Goal: Information Seeking & Learning: Learn about a topic

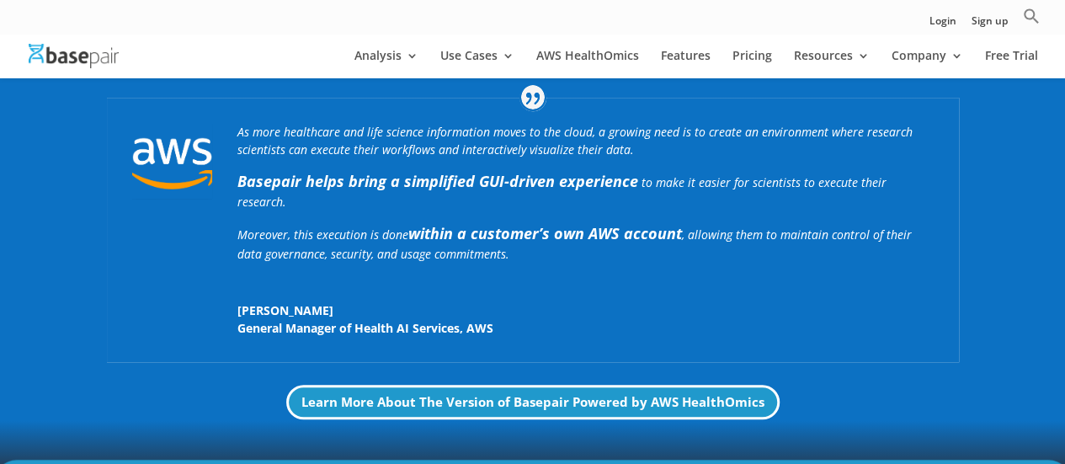
scroll to position [337, 0]
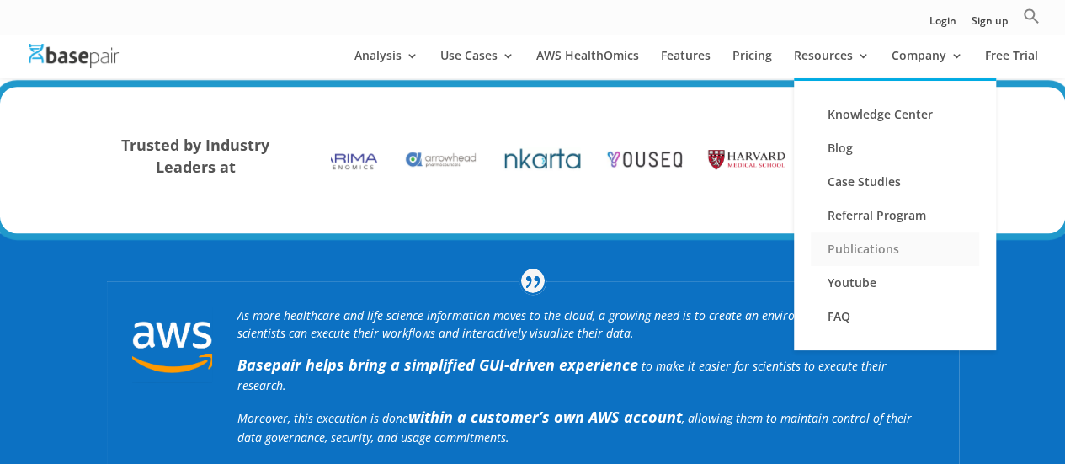
click at [862, 260] on link "Publications" at bounding box center [895, 249] width 168 height 34
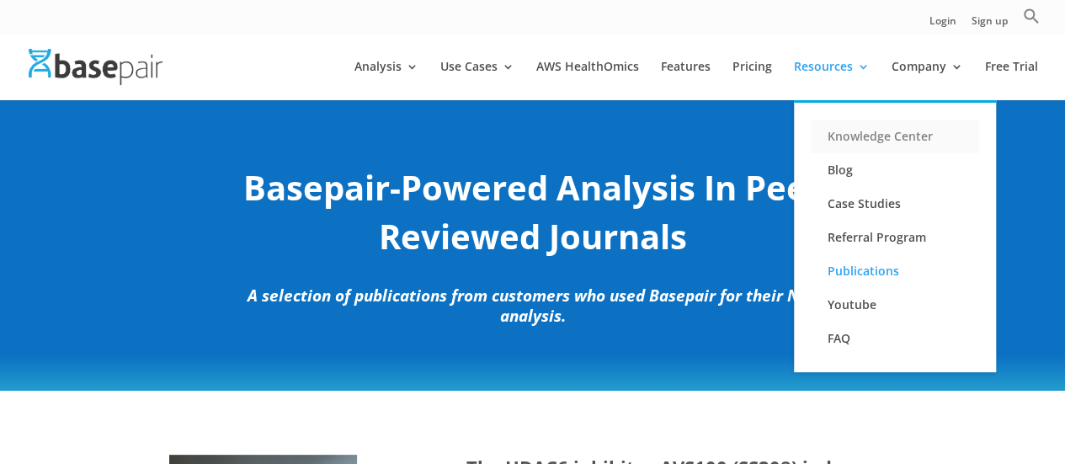
click at [901, 139] on link "Knowledge Center" at bounding box center [895, 137] width 168 height 34
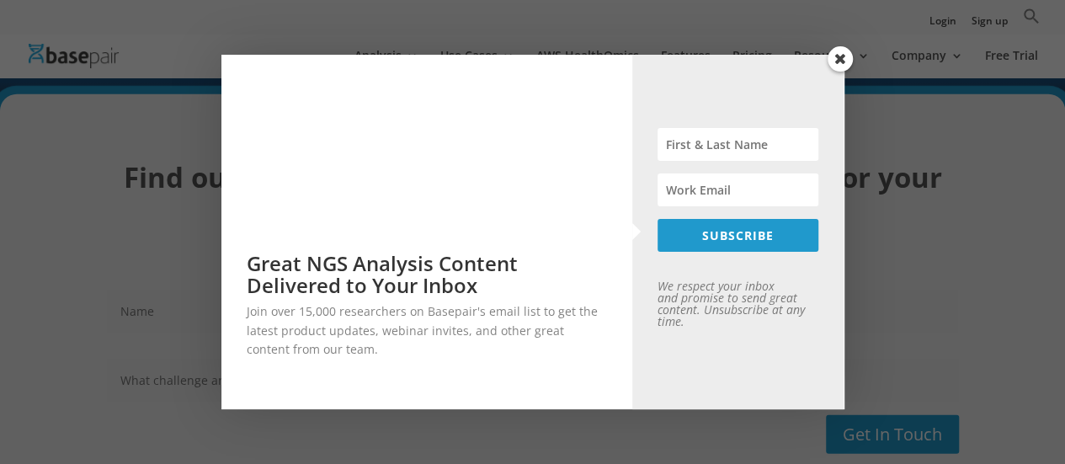
scroll to position [2021, 0]
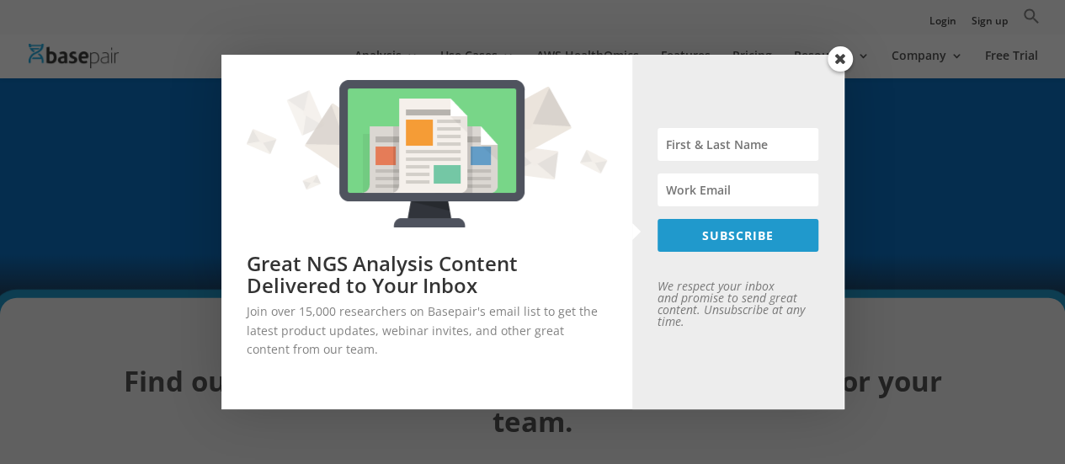
click at [841, 60] on span at bounding box center [840, 58] width 25 height 25
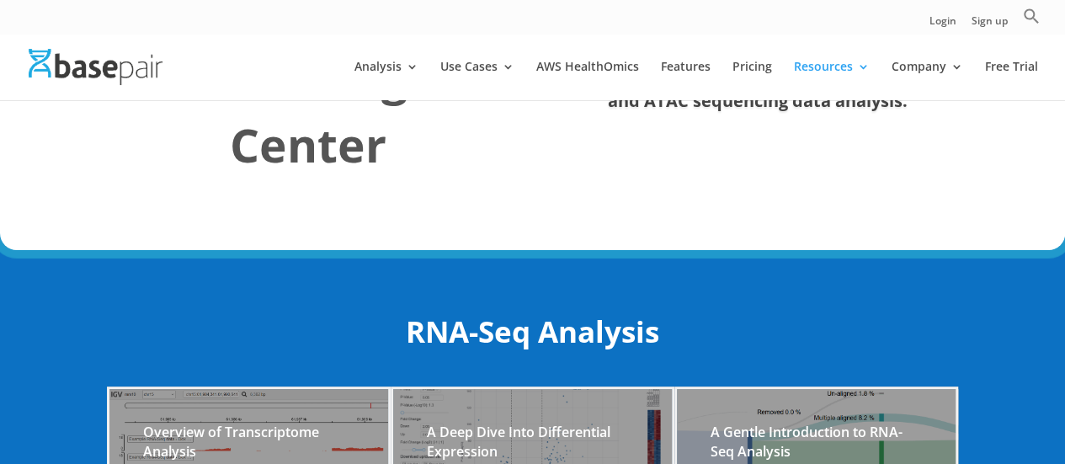
scroll to position [0, 0]
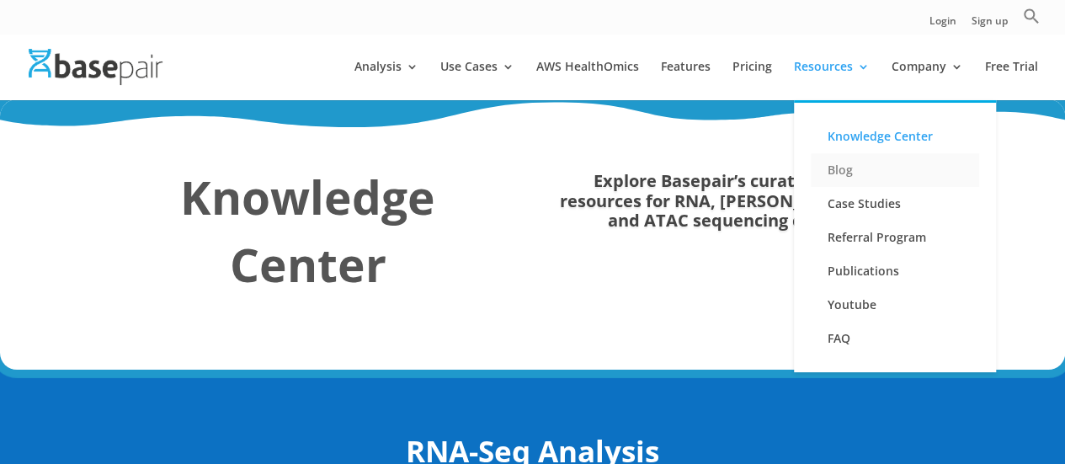
click at [850, 165] on link "Blog" at bounding box center [895, 170] width 168 height 34
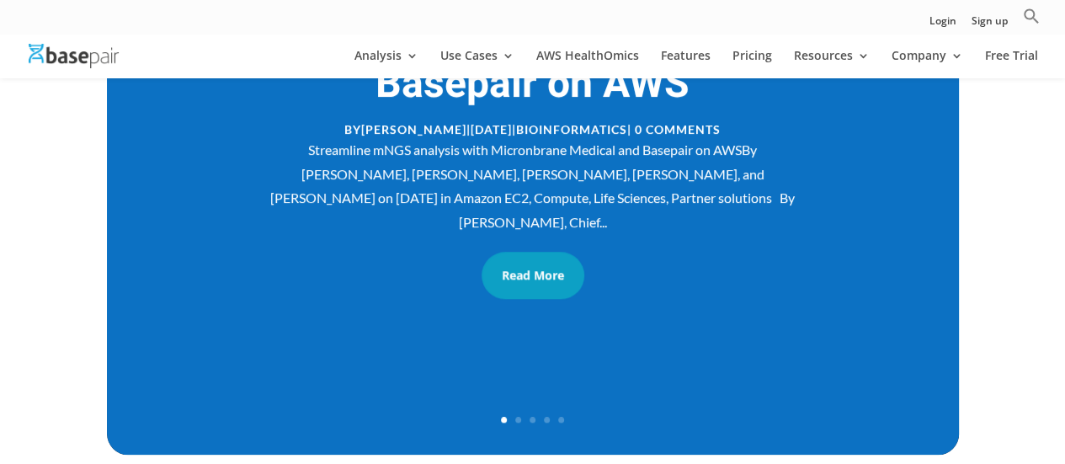
scroll to position [426, 0]
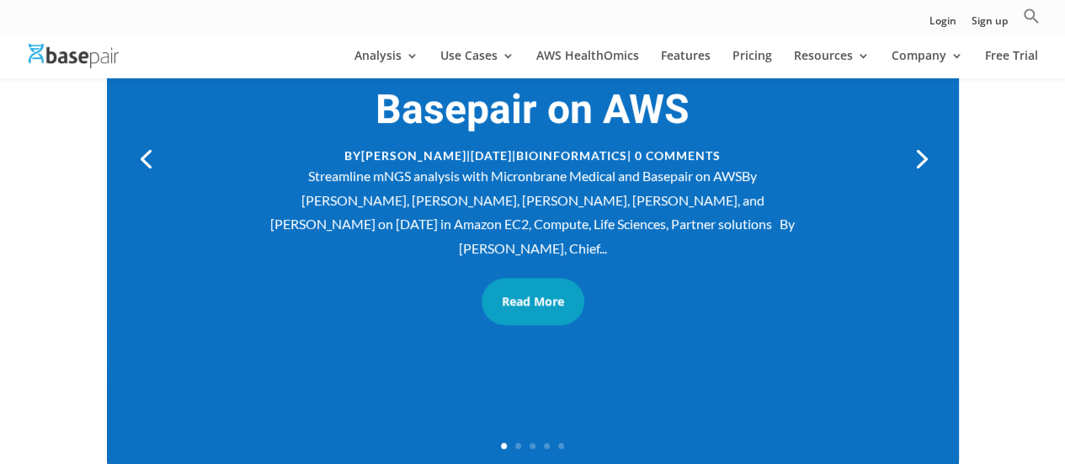
click at [915, 161] on link "Next" at bounding box center [920, 157] width 40 height 40
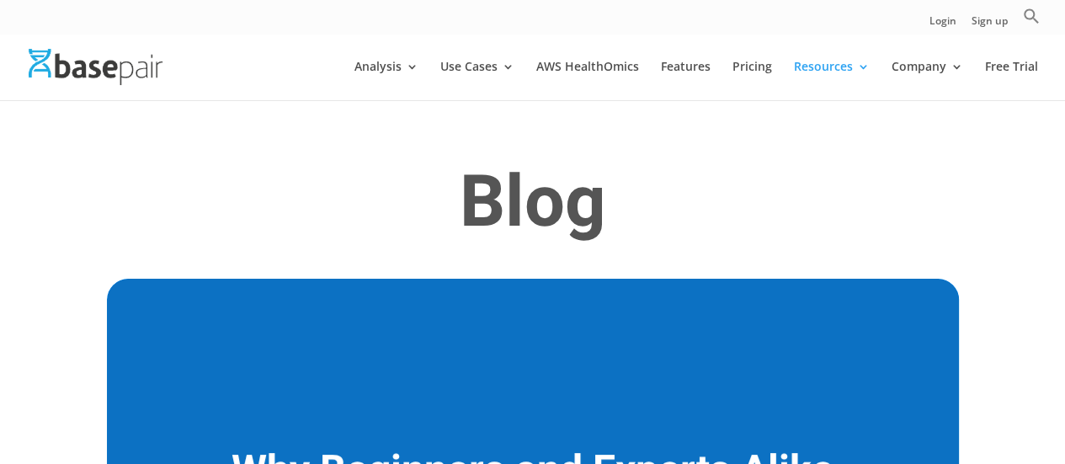
scroll to position [0, 0]
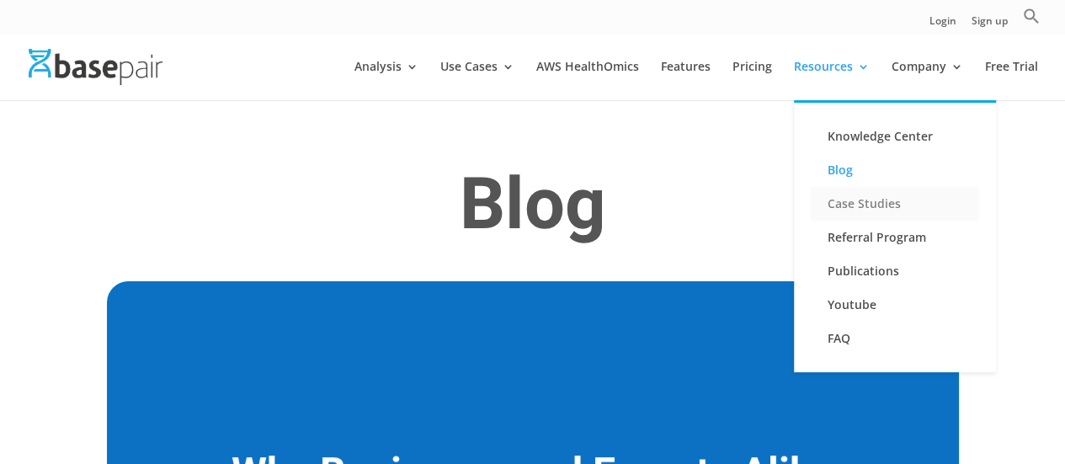
click at [879, 200] on link "Case Studies" at bounding box center [895, 204] width 168 height 34
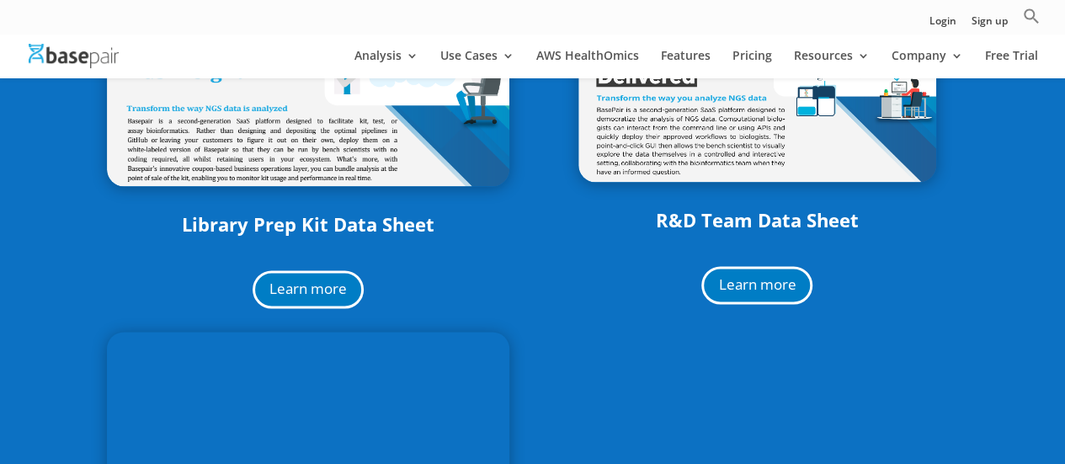
scroll to position [1263, 0]
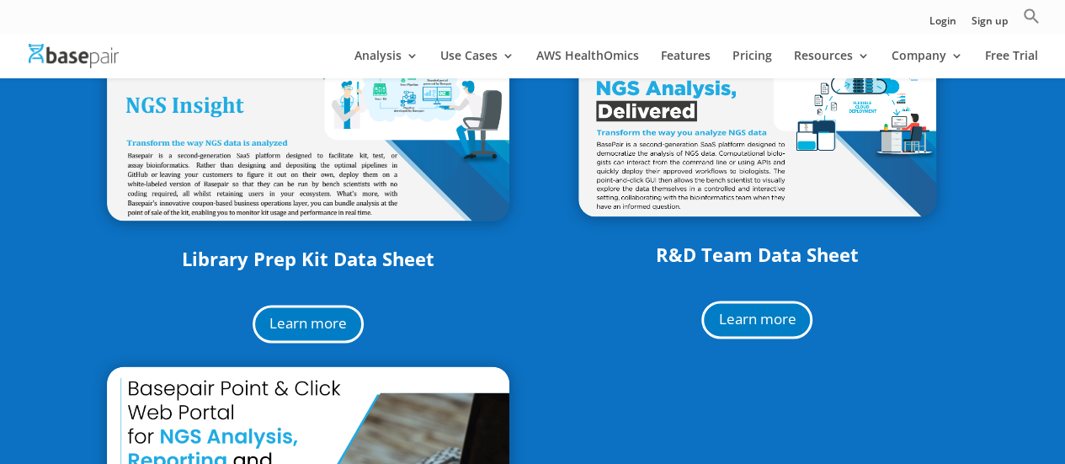
click at [368, 265] on link "Library Prep Kit Data Sheet" at bounding box center [308, 258] width 253 height 25
click at [714, 255] on link "R&D Team Data Sheet" at bounding box center [757, 254] width 203 height 25
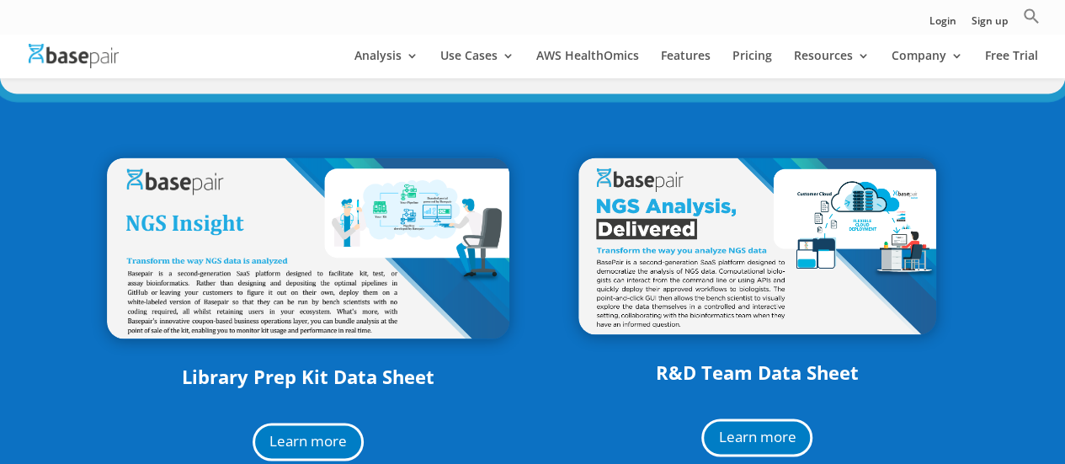
scroll to position [1247, 0]
